Goal: Task Accomplishment & Management: Use online tool/utility

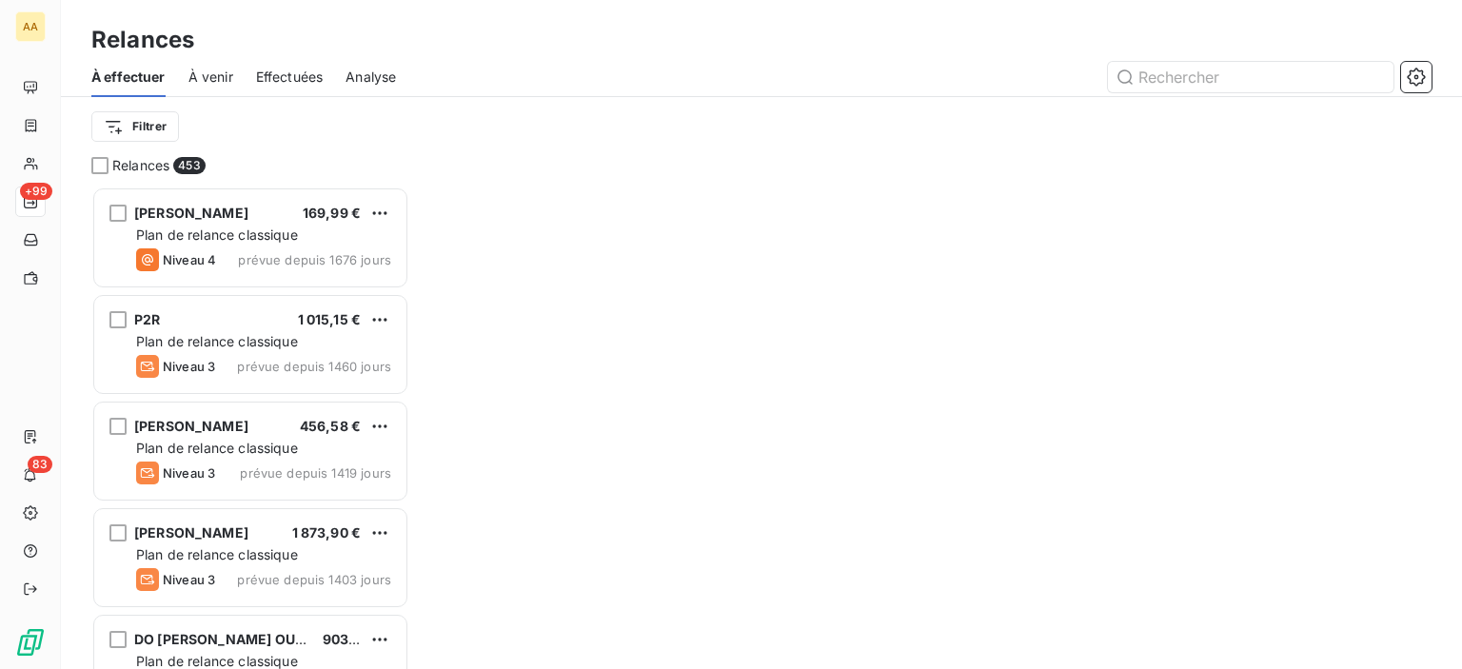
scroll to position [468, 303]
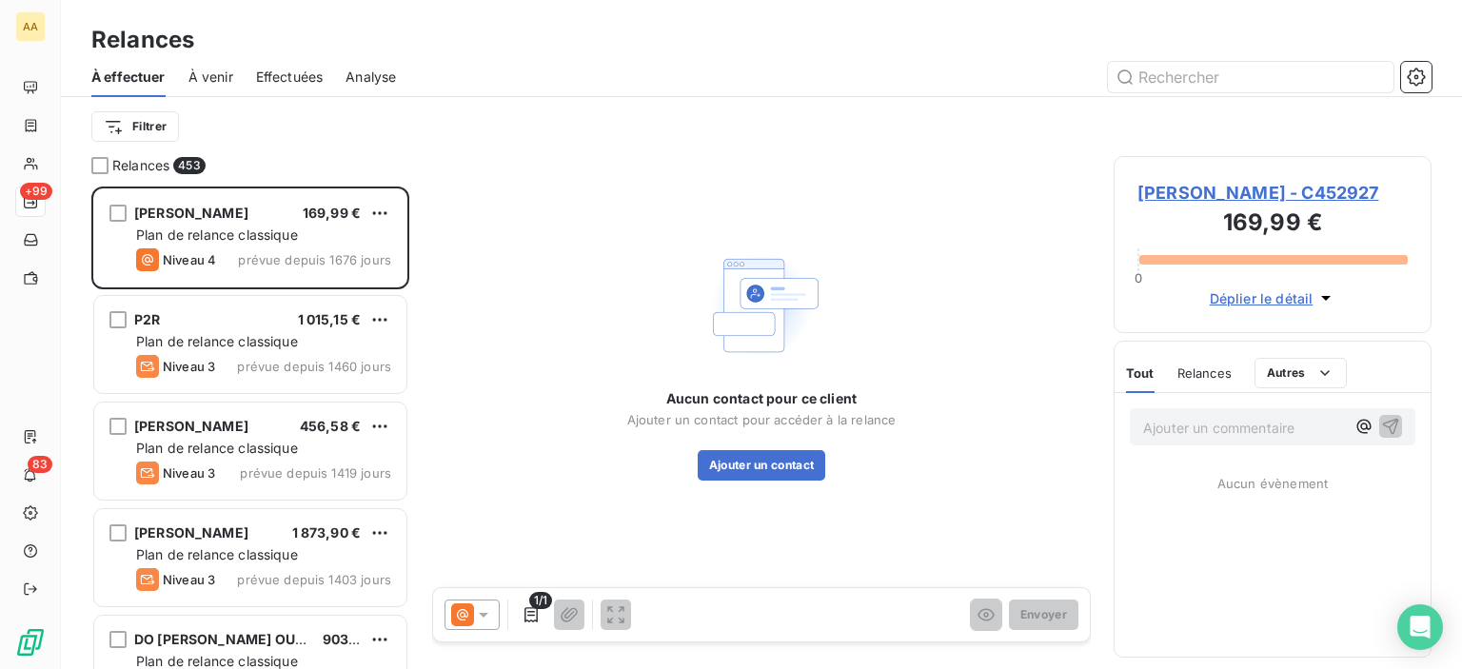
click at [366, 88] on div "Analyse" at bounding box center [371, 77] width 50 height 40
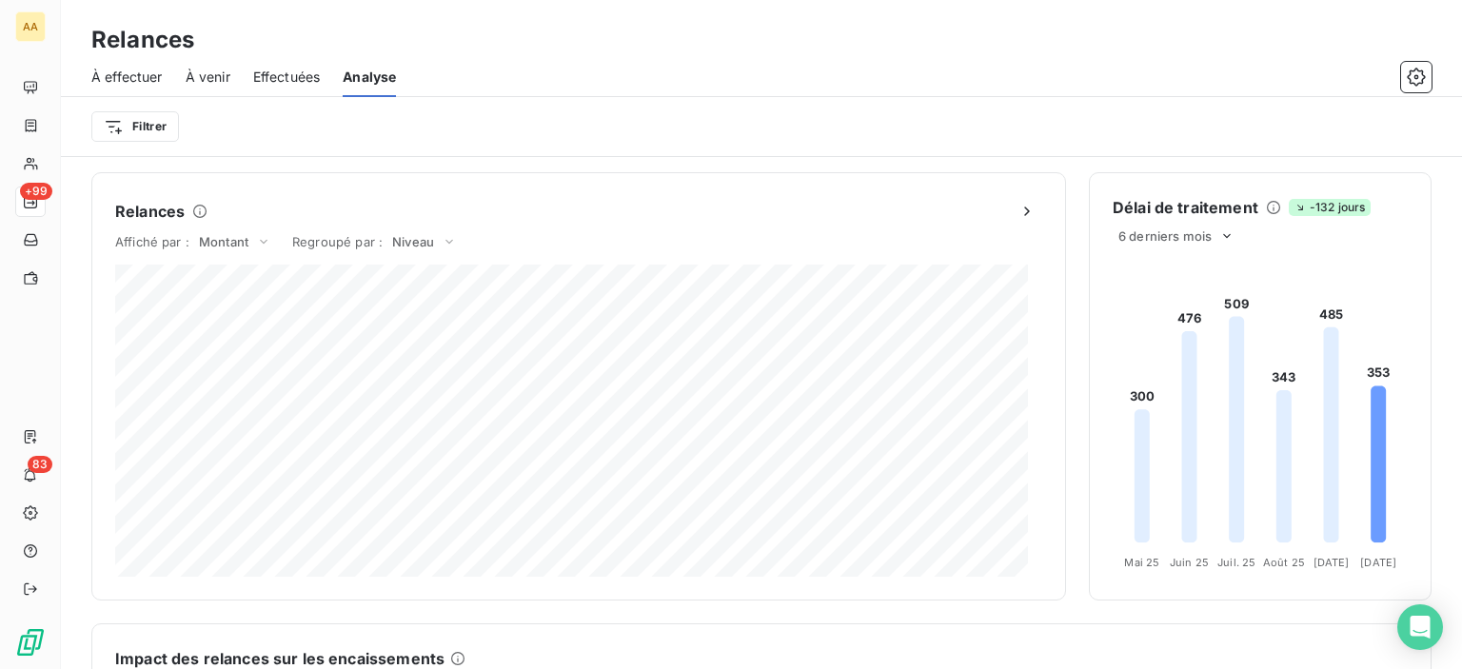
click at [314, 83] on span "Effectuées" at bounding box center [287, 77] width 68 height 19
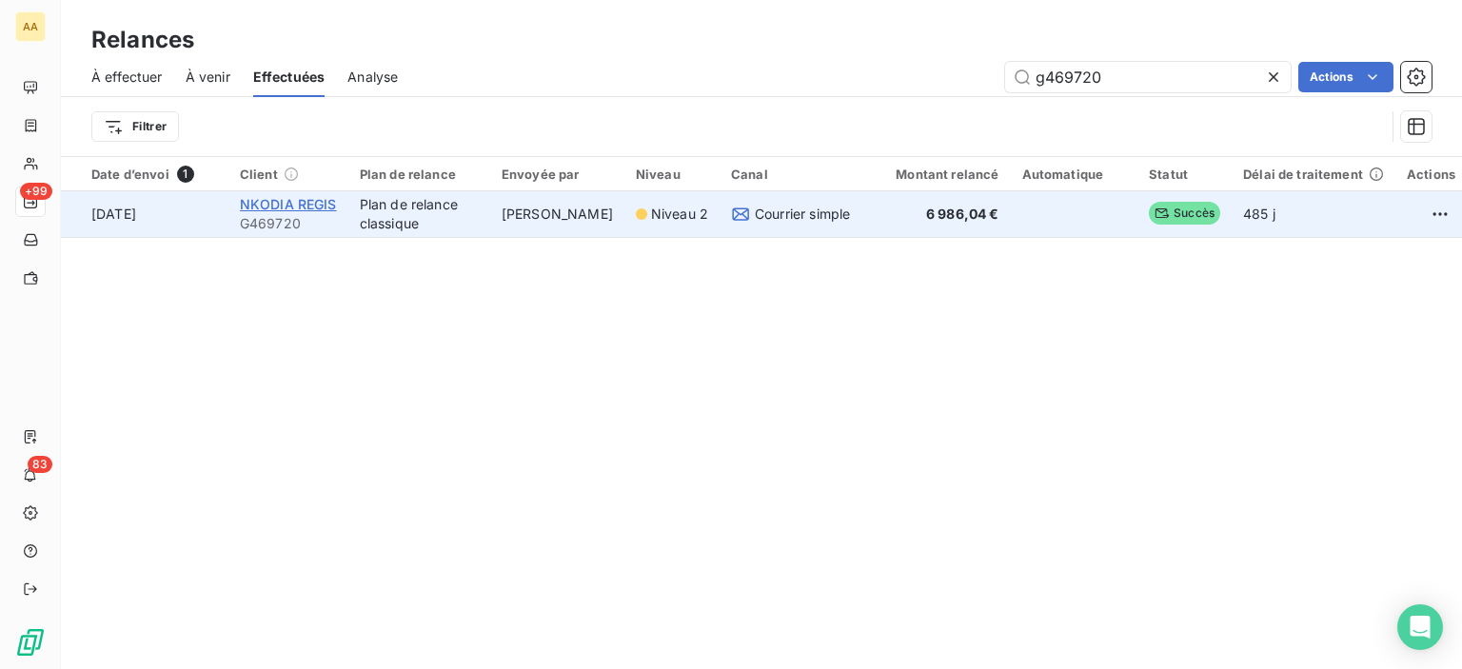
type input "g469720"
click at [312, 208] on span "NKODIA REGIS" at bounding box center [288, 204] width 97 height 16
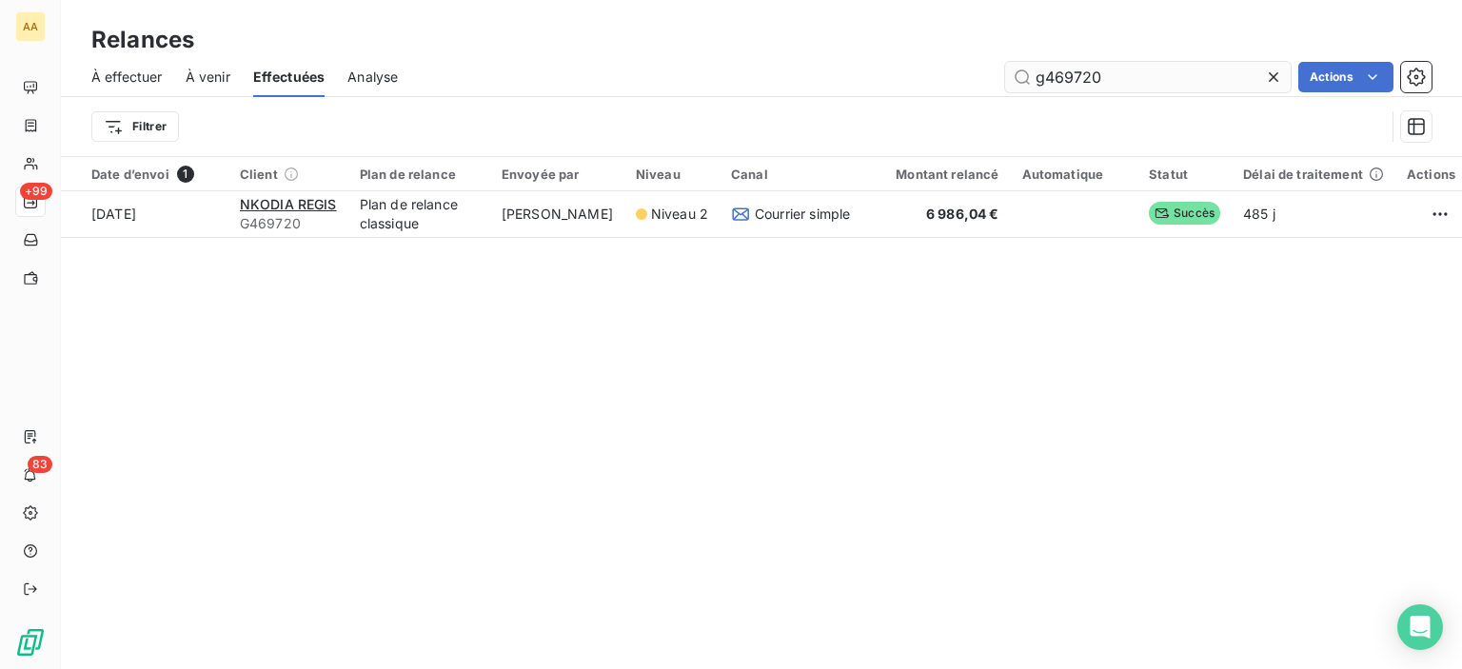
drag, startPoint x: 1122, startPoint y: 79, endPoint x: 1007, endPoint y: 71, distance: 114.5
click at [1007, 71] on input "g469720" at bounding box center [1148, 77] width 286 height 30
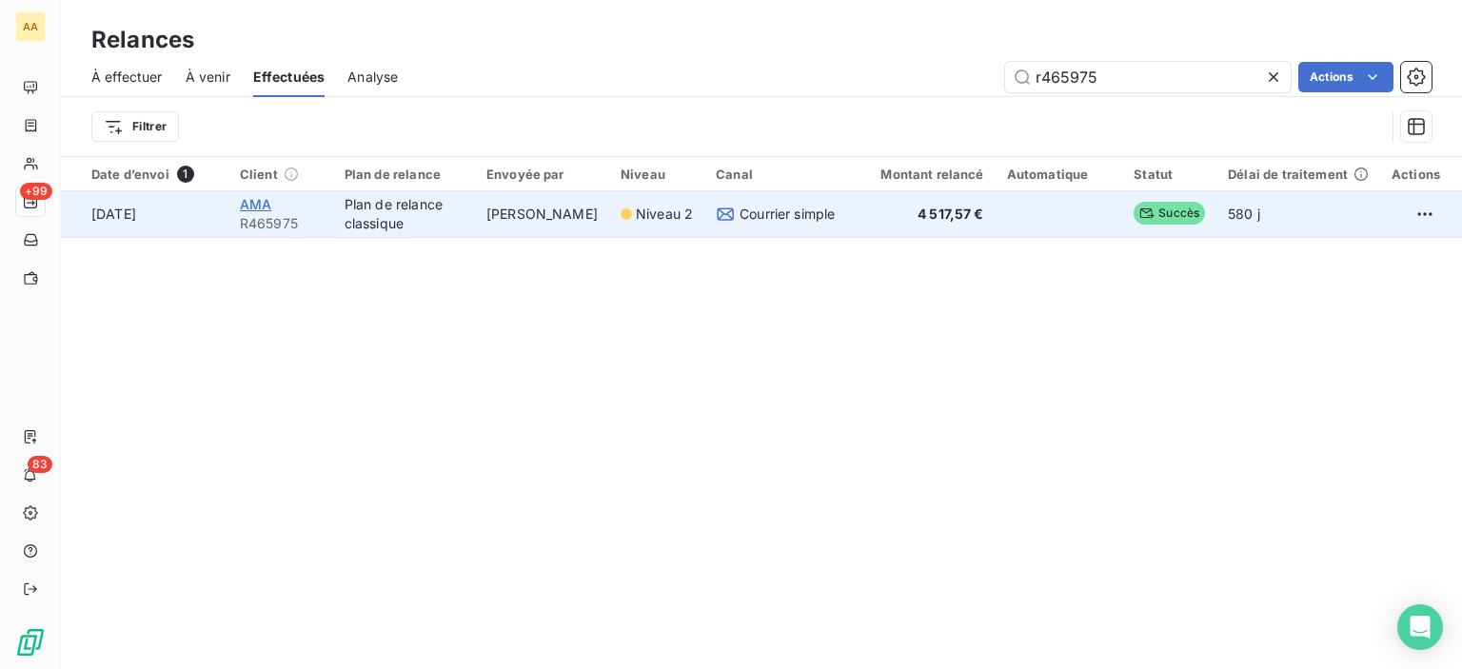
type input "r465975"
click at [268, 208] on span "AMA" at bounding box center [255, 204] width 31 height 16
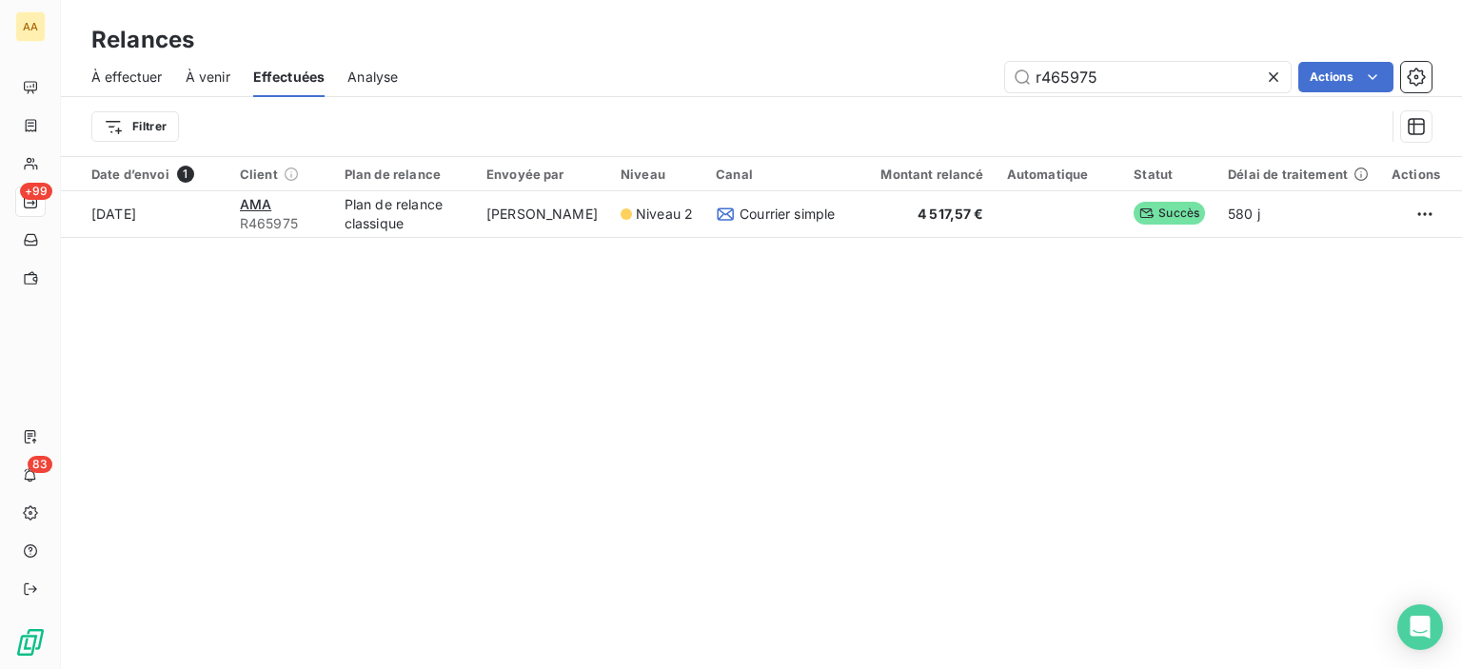
drag, startPoint x: 1122, startPoint y: 74, endPoint x: 992, endPoint y: 65, distance: 130.8
click at [993, 65] on div "r465975 Actions" at bounding box center [926, 77] width 1011 height 30
type input "c450347"
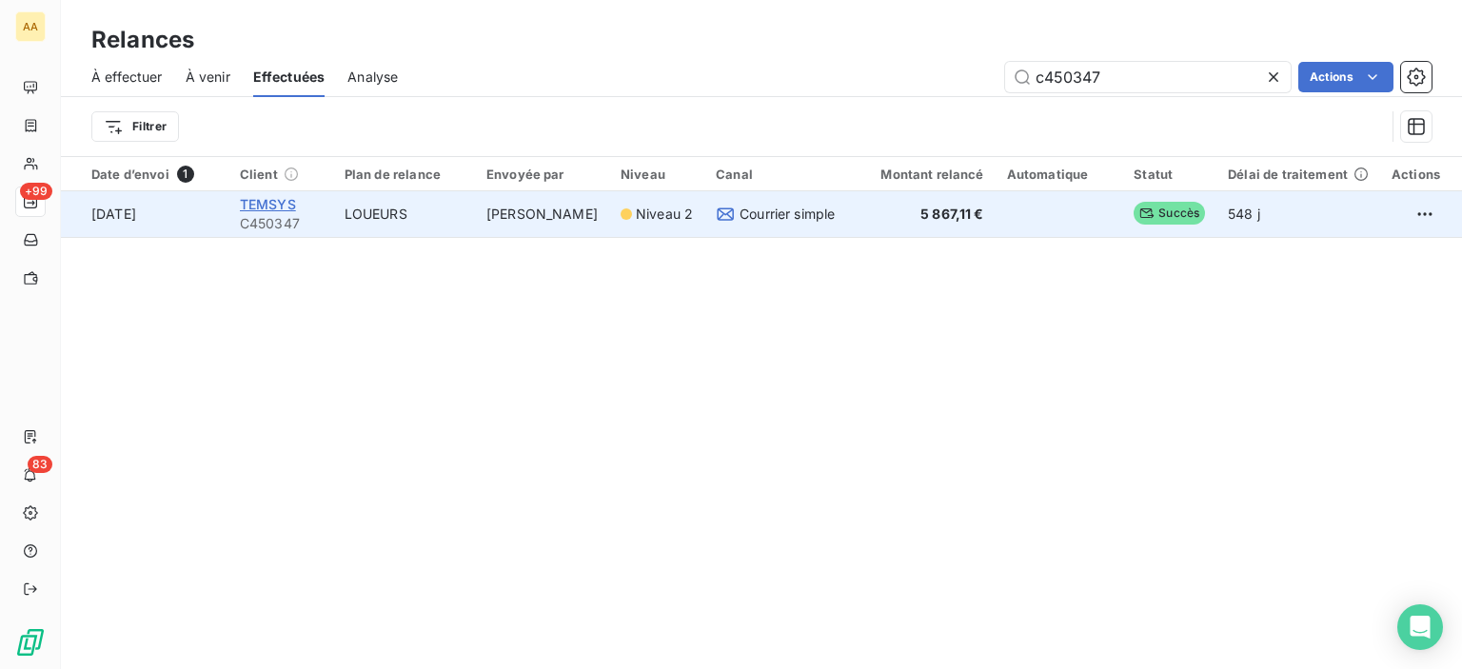
click at [257, 205] on span "TEMSYS" at bounding box center [268, 204] width 56 height 16
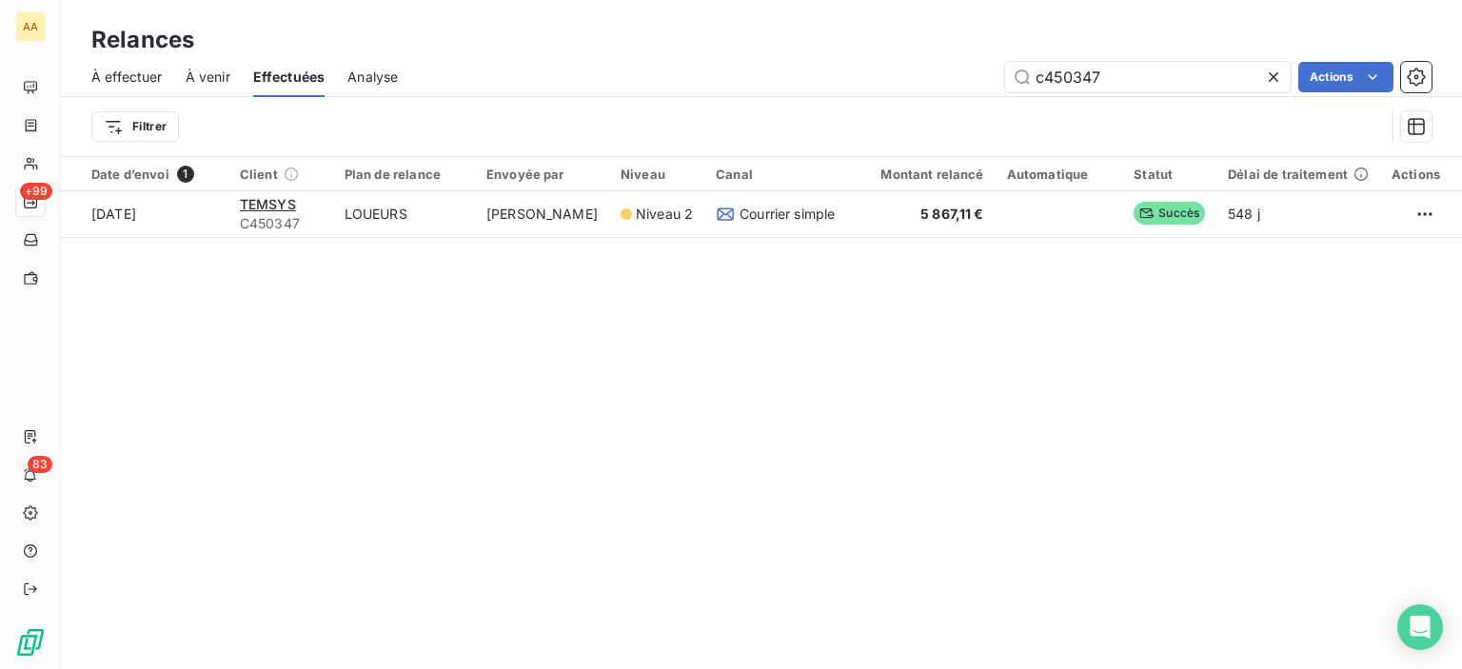
drag, startPoint x: 1113, startPoint y: 79, endPoint x: 971, endPoint y: 72, distance: 142.0
click at [971, 72] on div "c450347 Actions" at bounding box center [926, 77] width 1011 height 30
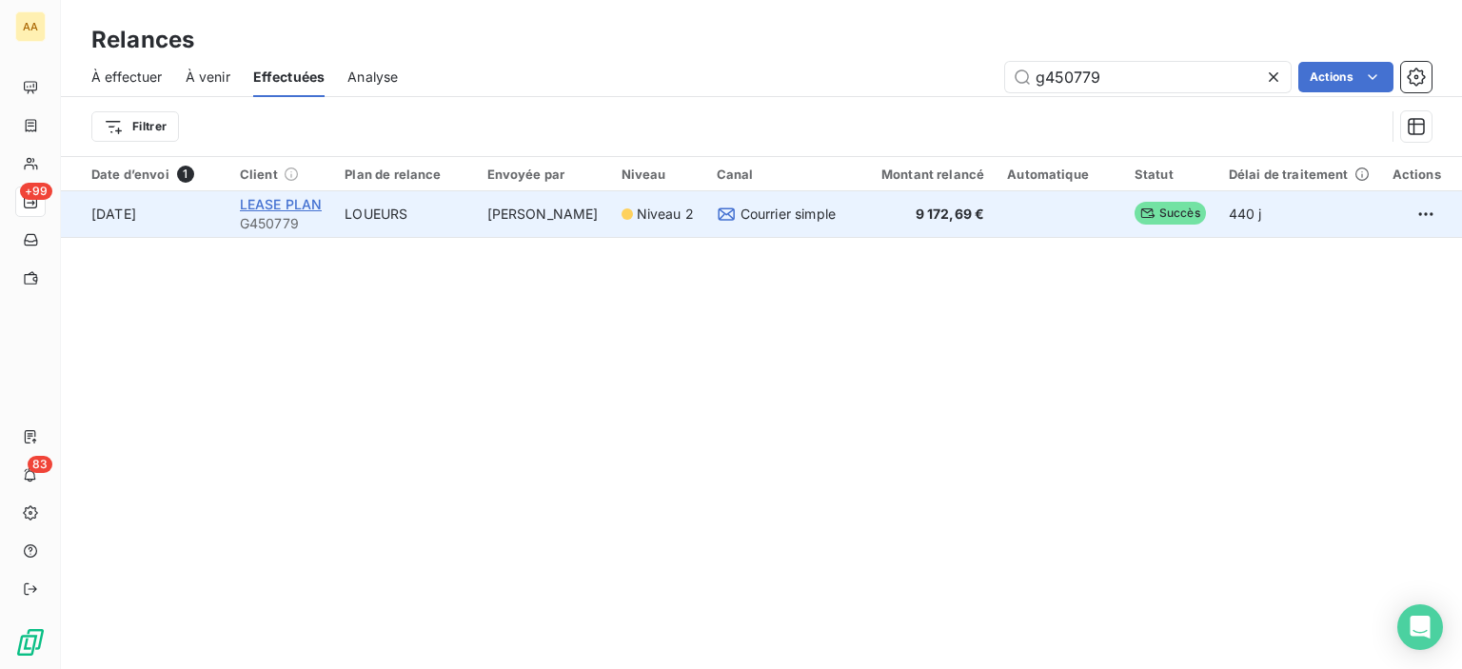
type input "g450779"
click at [290, 197] on span "LEASE PLAN" at bounding box center [281, 204] width 83 height 16
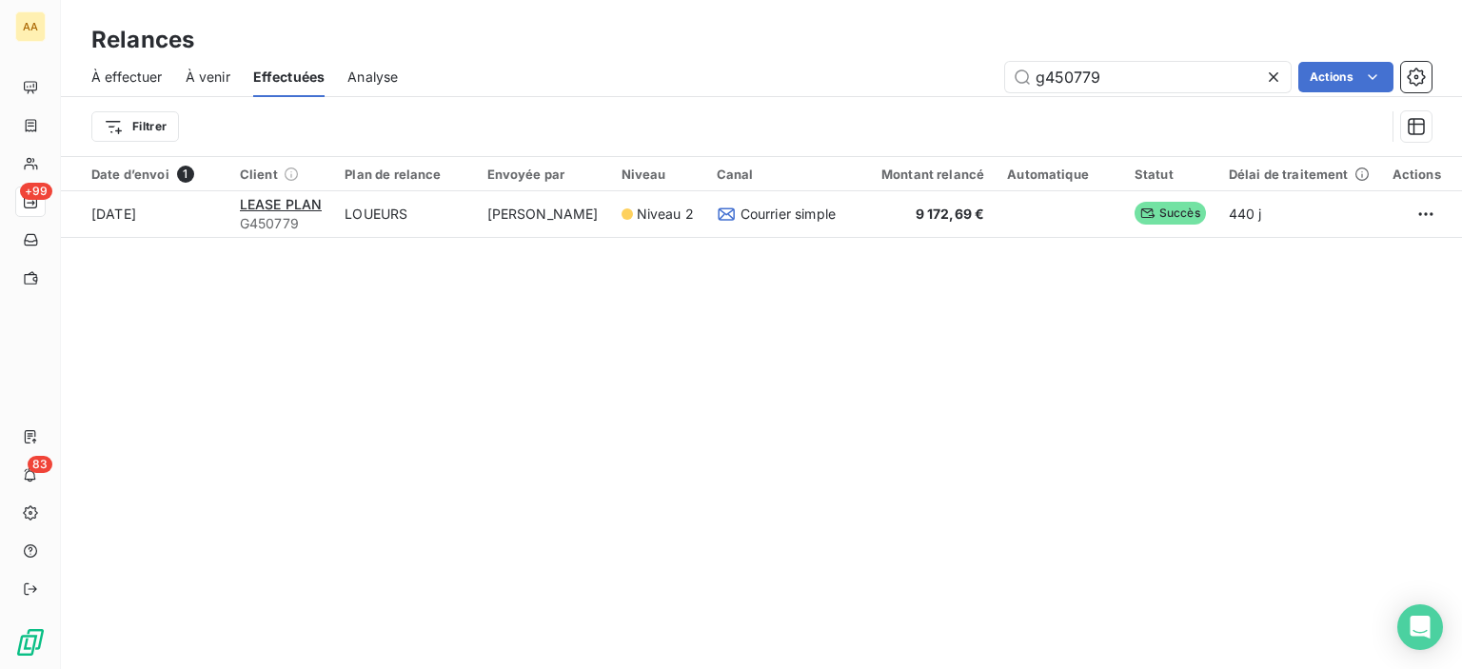
drag, startPoint x: 1082, startPoint y: 79, endPoint x: 978, endPoint y: 76, distance: 104.8
click at [978, 76] on div "g450779 Actions" at bounding box center [926, 77] width 1011 height 30
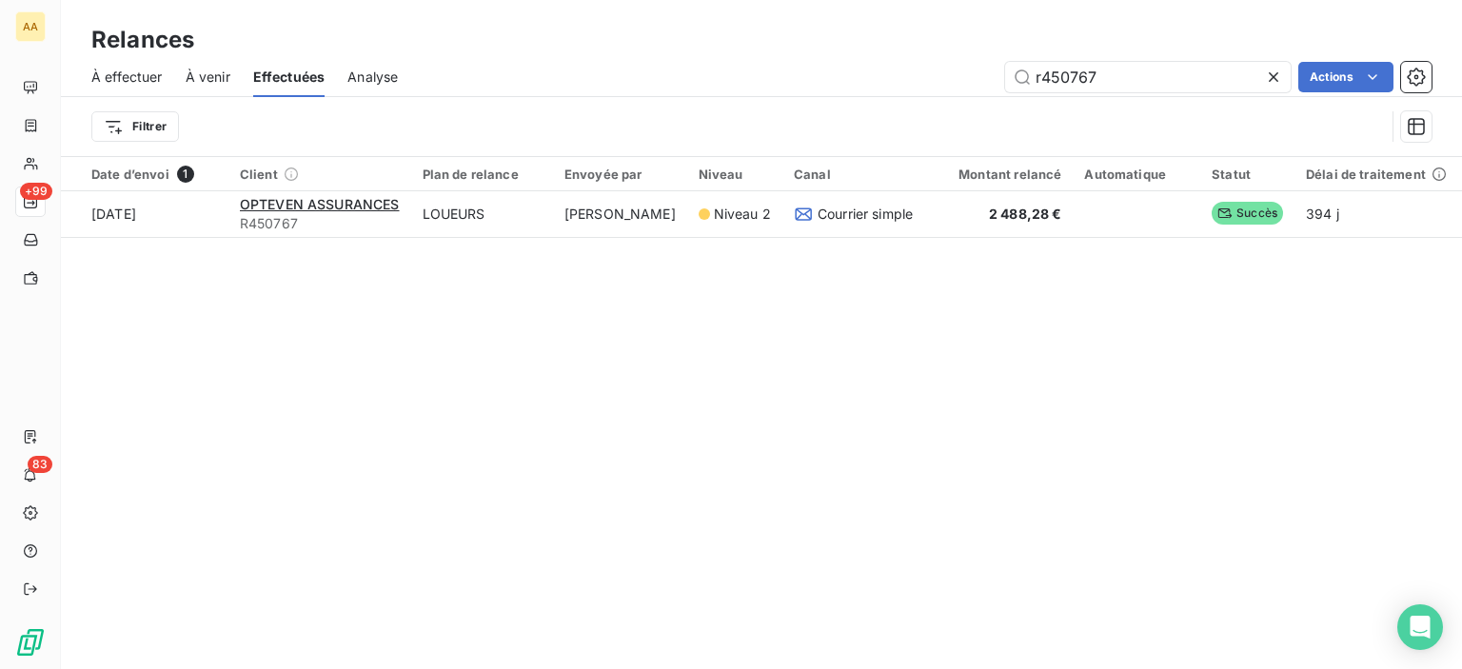
type input "r450767"
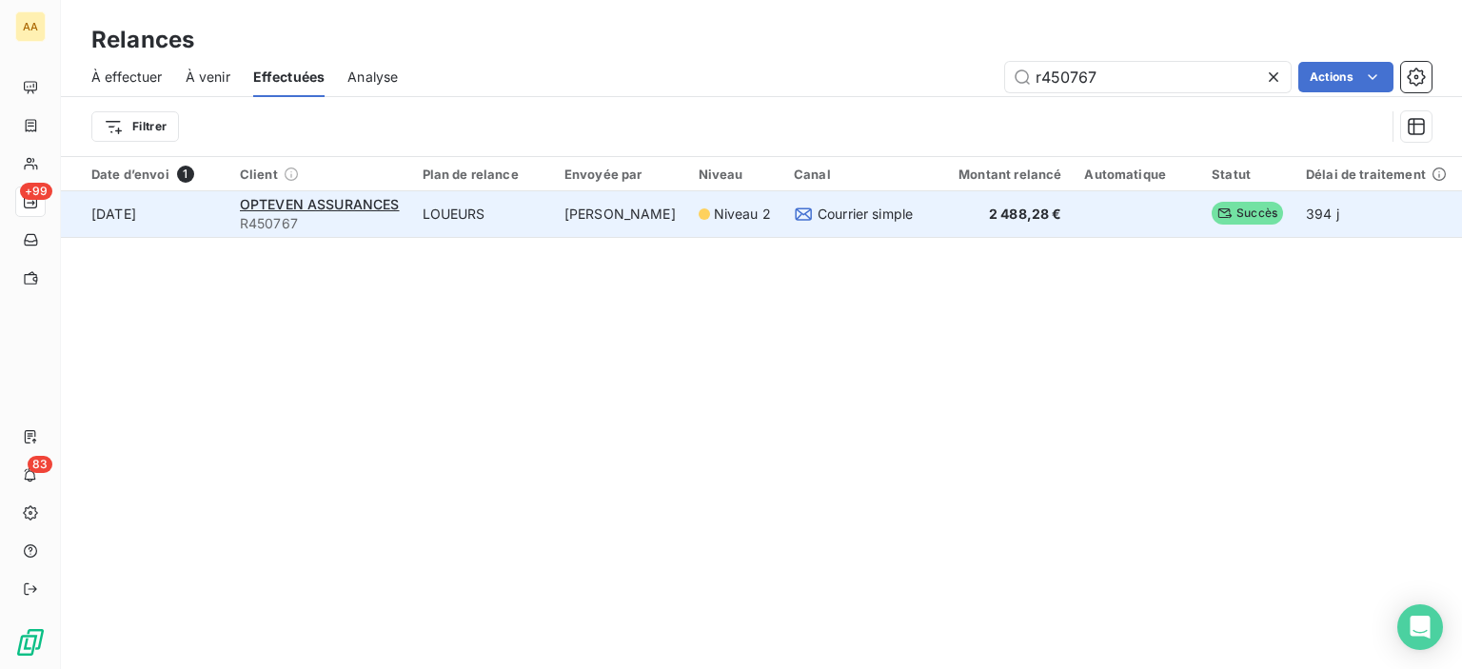
click at [313, 193] on td "OPTEVEN ASSURANCES R450767" at bounding box center [319, 214] width 183 height 46
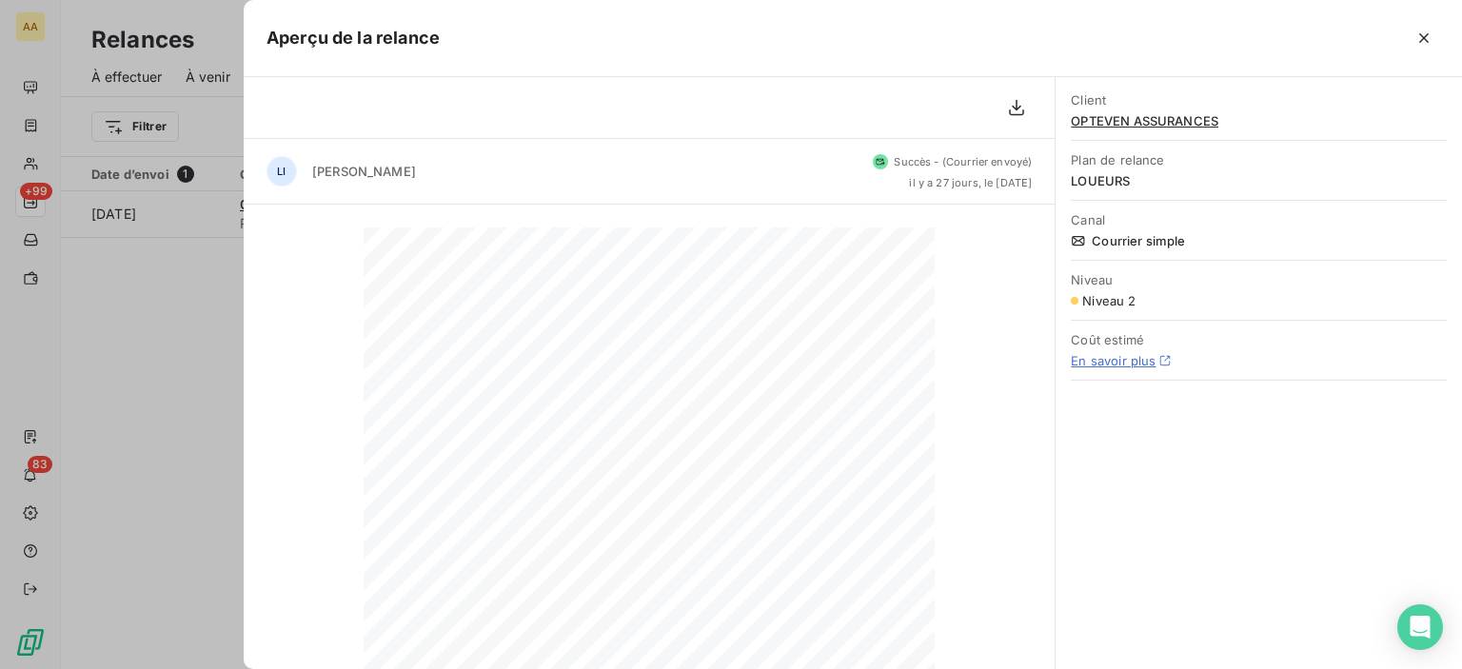
click at [232, 320] on div at bounding box center [731, 334] width 1462 height 669
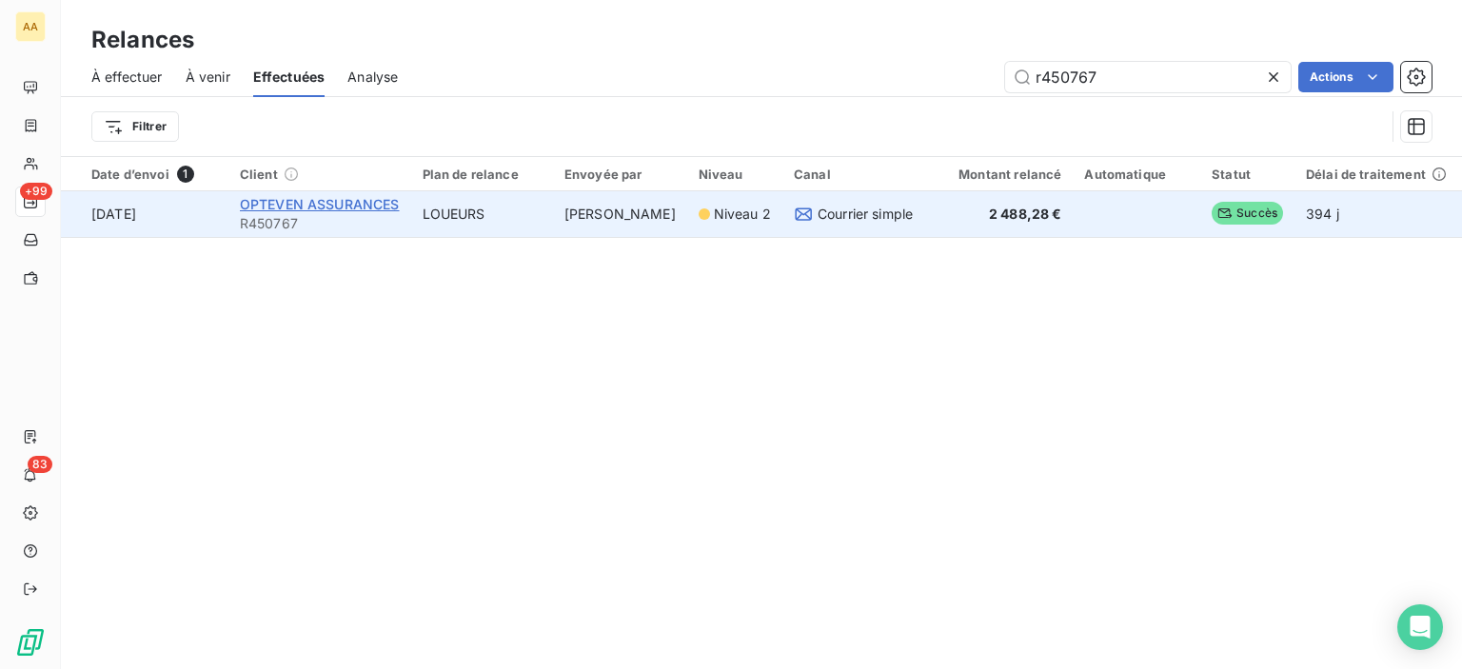
click at [284, 208] on span "OPTEVEN ASSURANCES" at bounding box center [320, 204] width 160 height 16
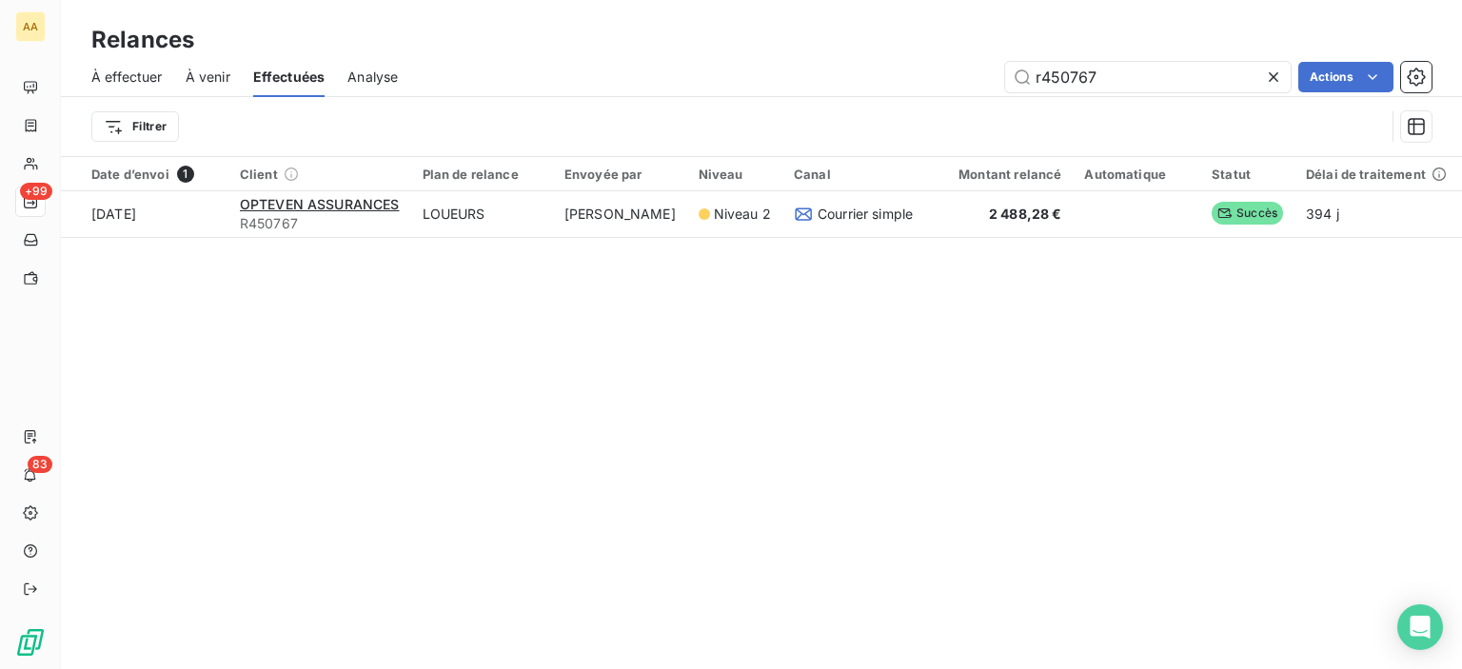
drag, startPoint x: 1096, startPoint y: 74, endPoint x: 944, endPoint y: 59, distance: 152.1
click at [944, 59] on div "À effectuer À venir Effectuées Analyse r450767 Actions" at bounding box center [761, 77] width 1401 height 40
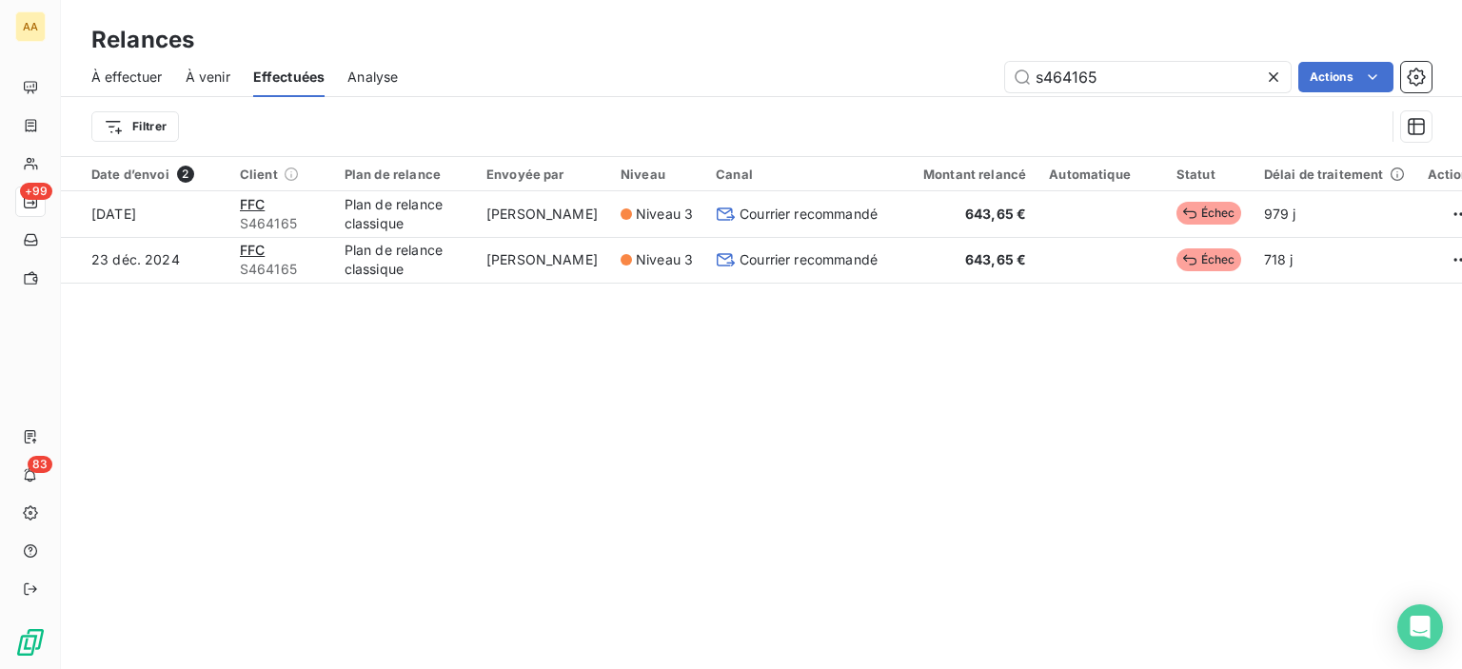
type input "s464165"
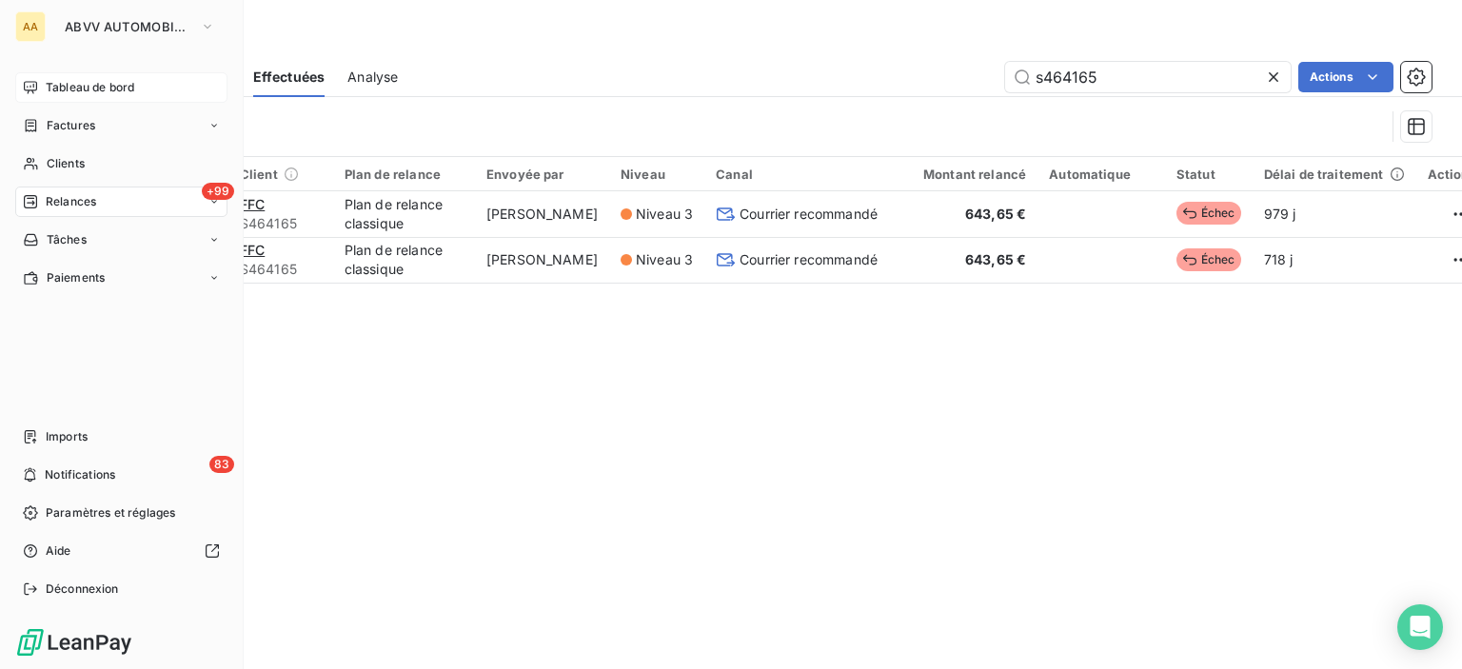
click at [41, 72] on div "Tableau de bord" at bounding box center [121, 87] width 212 height 30
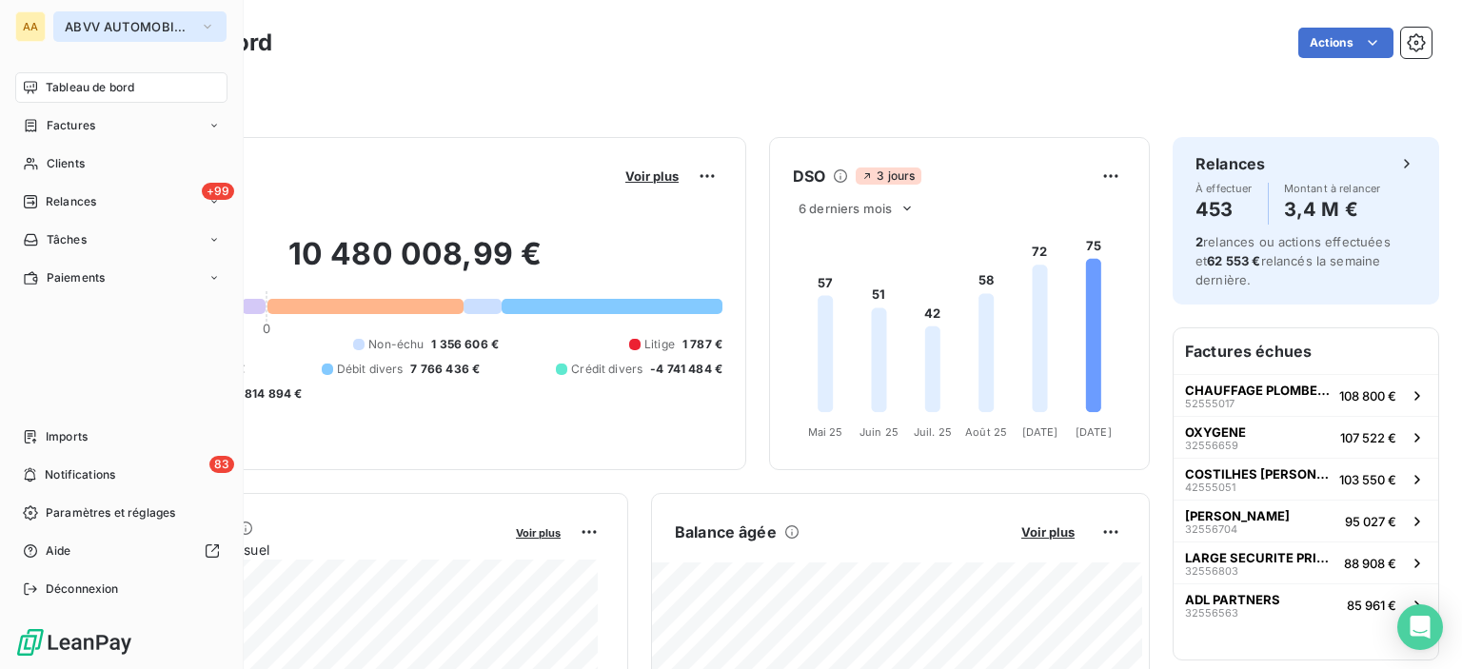
click at [97, 33] on span "ABVV AUTOMOBILES" at bounding box center [129, 26] width 128 height 15
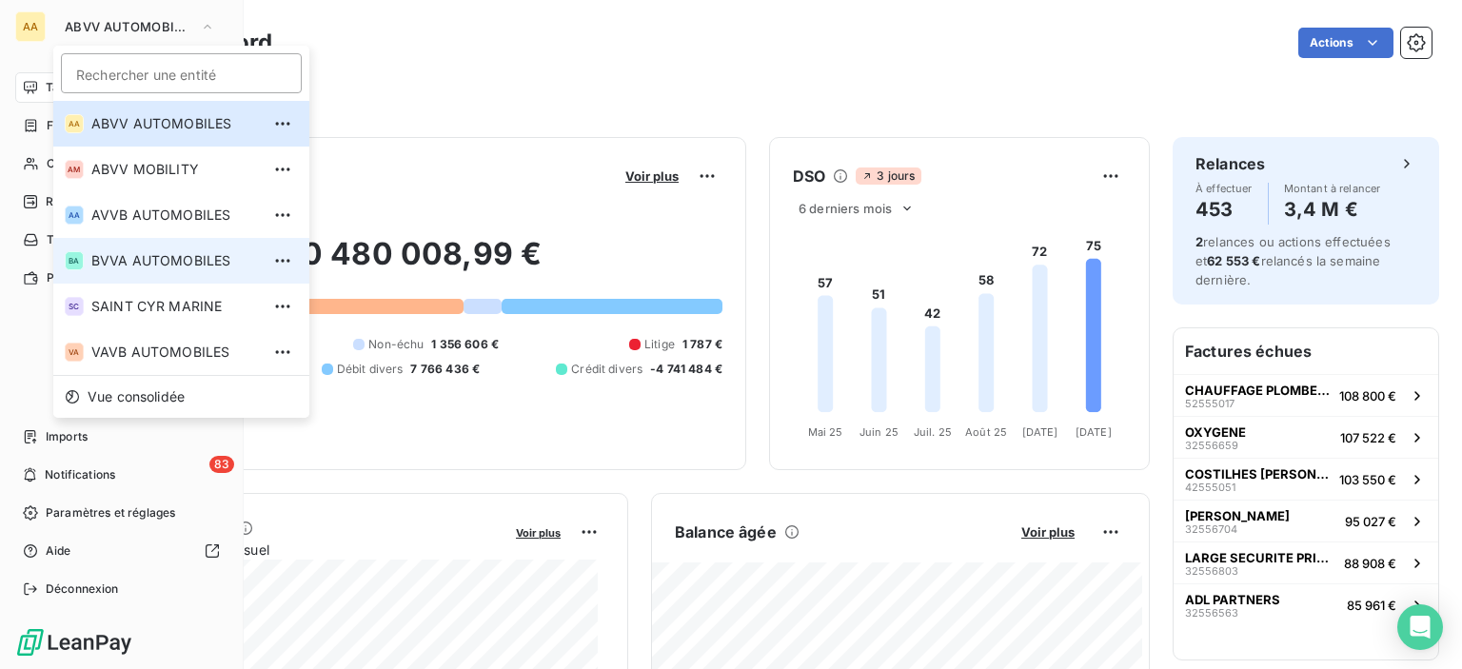
click at [110, 267] on span "BVVA AUTOMOBILES" at bounding box center [175, 260] width 169 height 19
